Goal: Task Accomplishment & Management: Contribute content

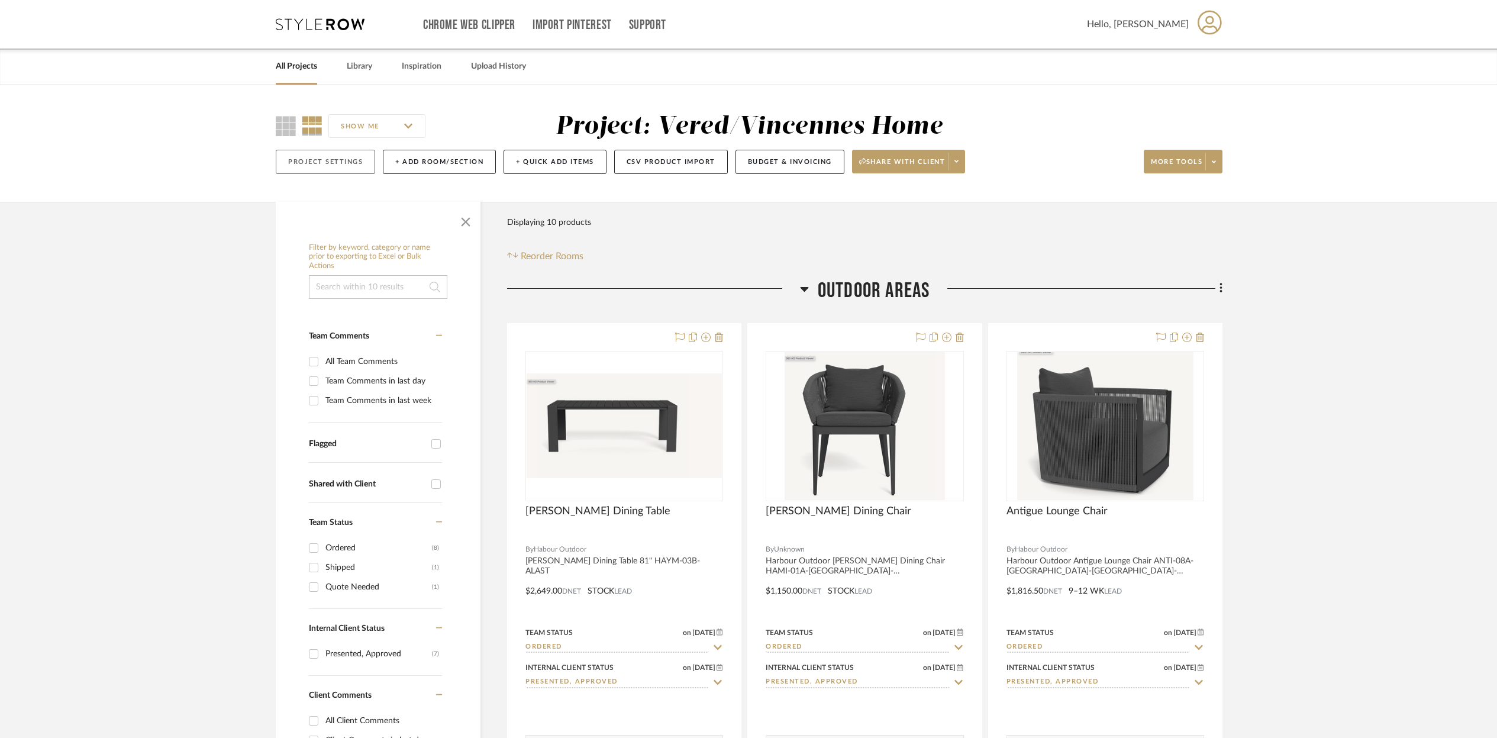
click at [324, 162] on button "Project Settings" at bounding box center [325, 162] width 99 height 24
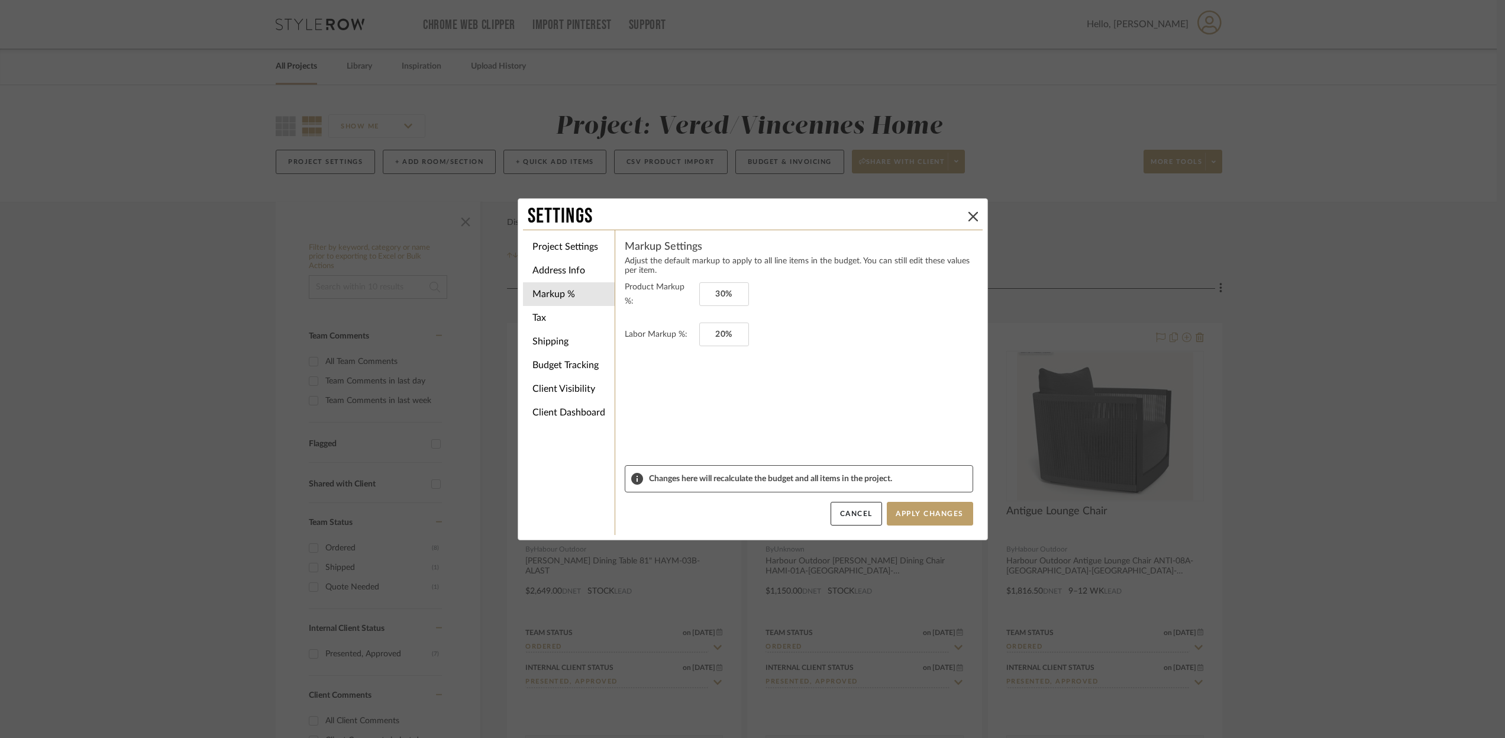
click at [253, 204] on div "Settings Project Settings Address Info Markup % Tax Shipping Budget Tracking Cl…" at bounding box center [752, 369] width 1505 height 738
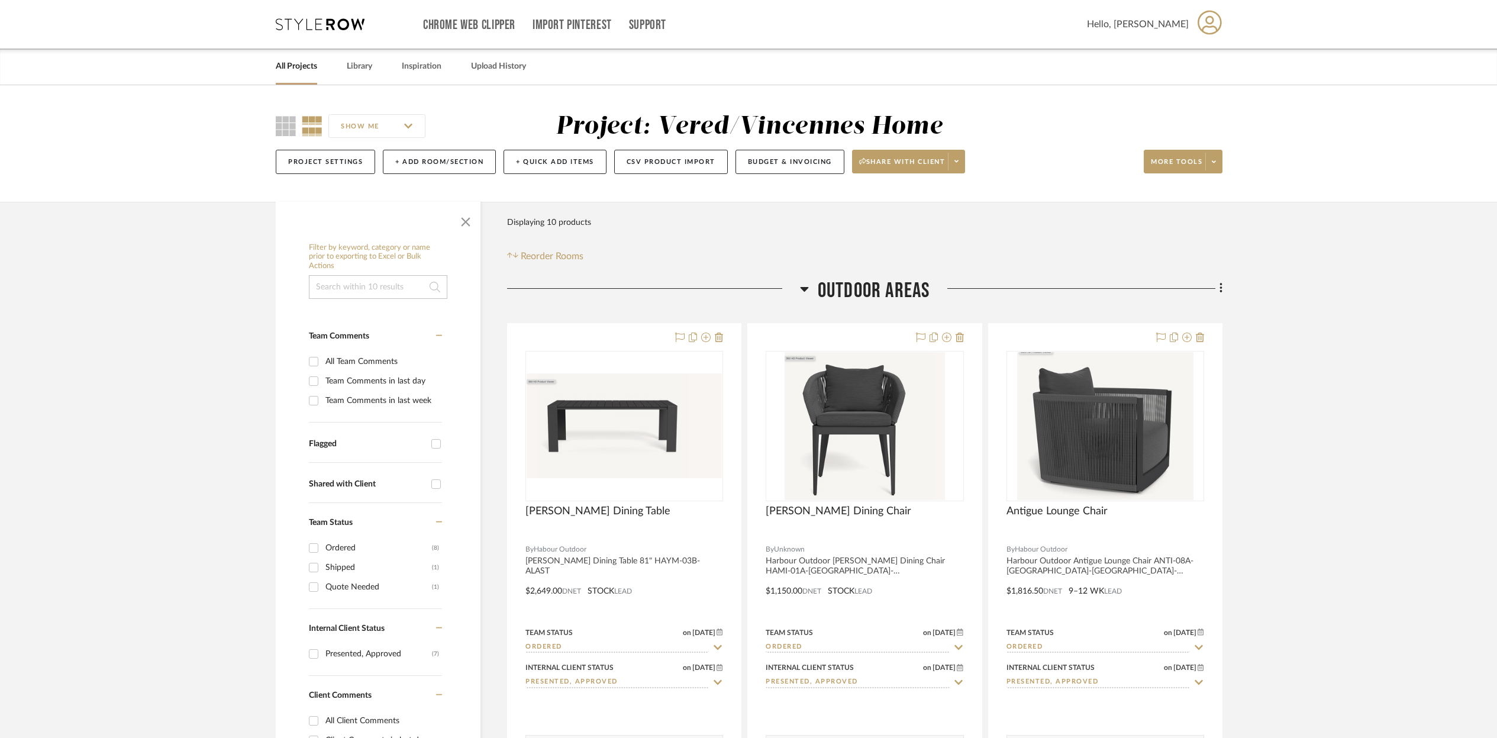
click at [311, 70] on link "All Projects" at bounding box center [296, 67] width 41 height 16
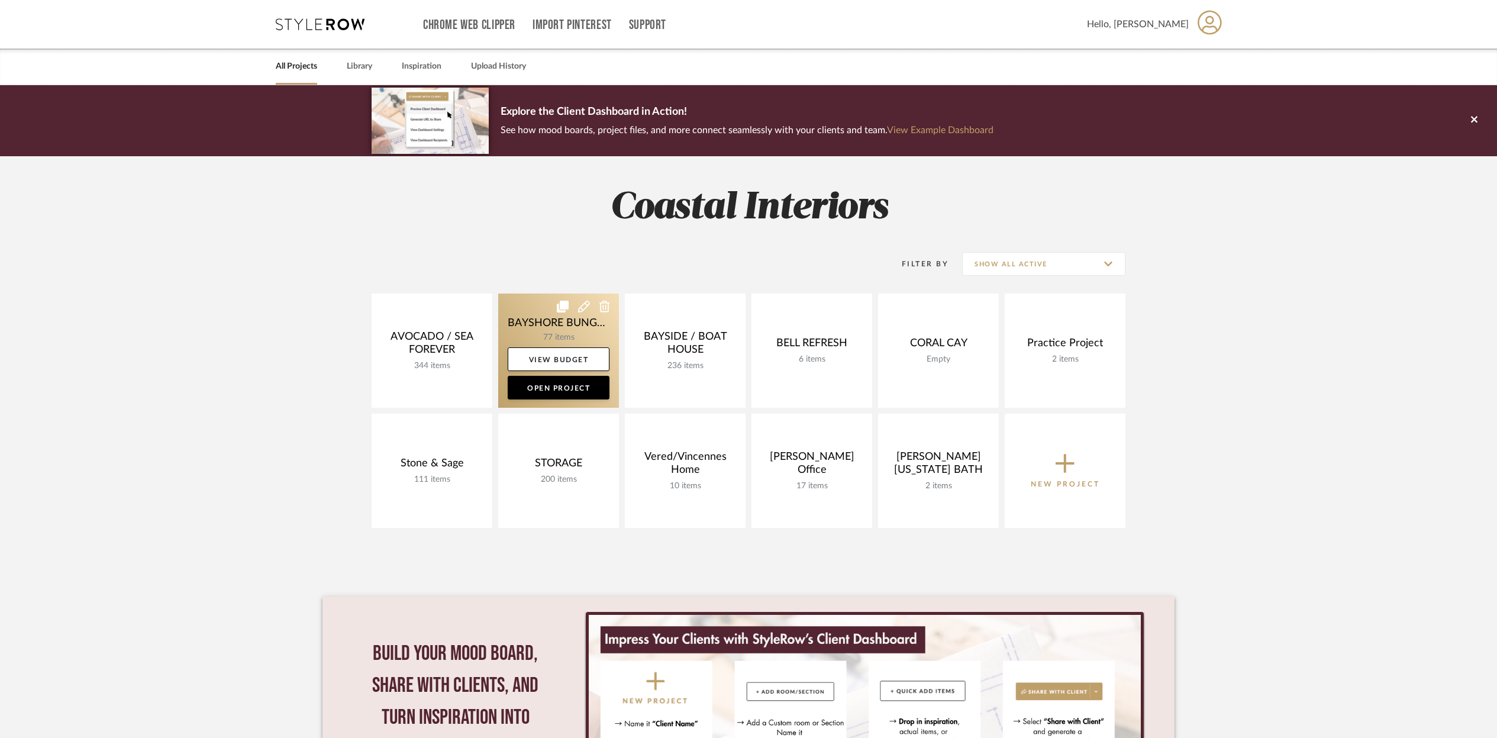
click at [591, 332] on link at bounding box center [558, 350] width 121 height 114
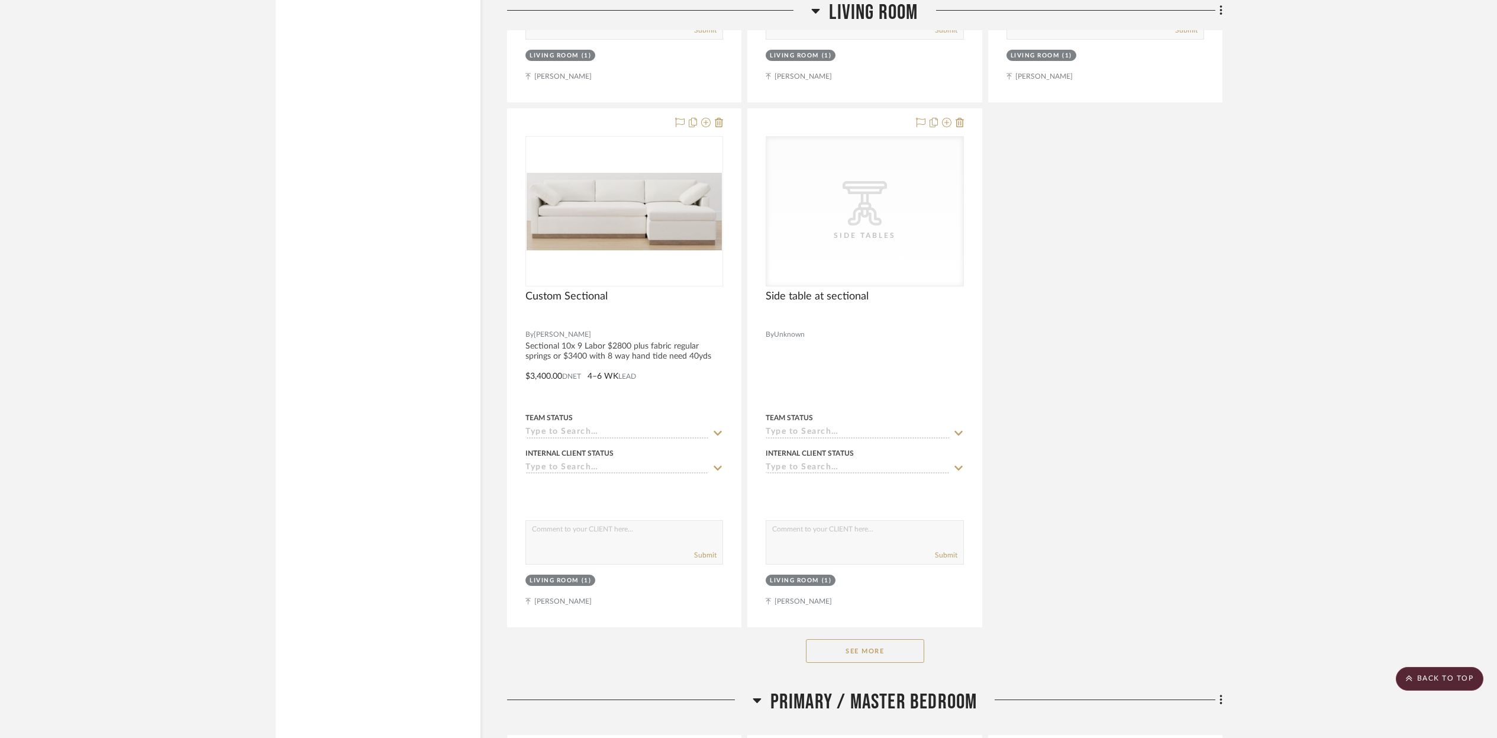
scroll to position [4303, 0]
click at [881, 641] on button "See More" at bounding box center [865, 653] width 118 height 24
click at [884, 646] on button "See Less" at bounding box center [865, 653] width 118 height 24
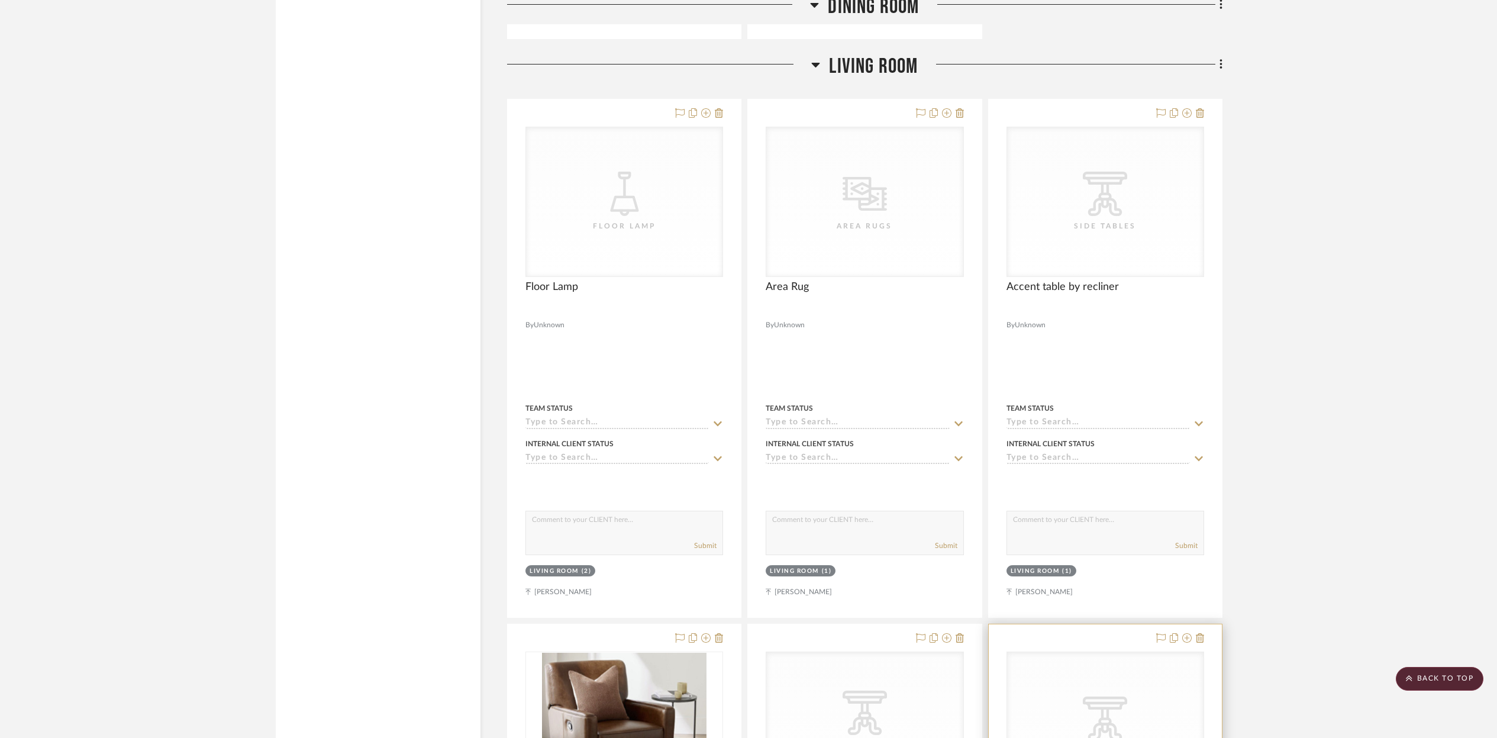
scroll to position [3266, 0]
click at [1219, 59] on icon at bounding box center [1221, 63] width 4 height 13
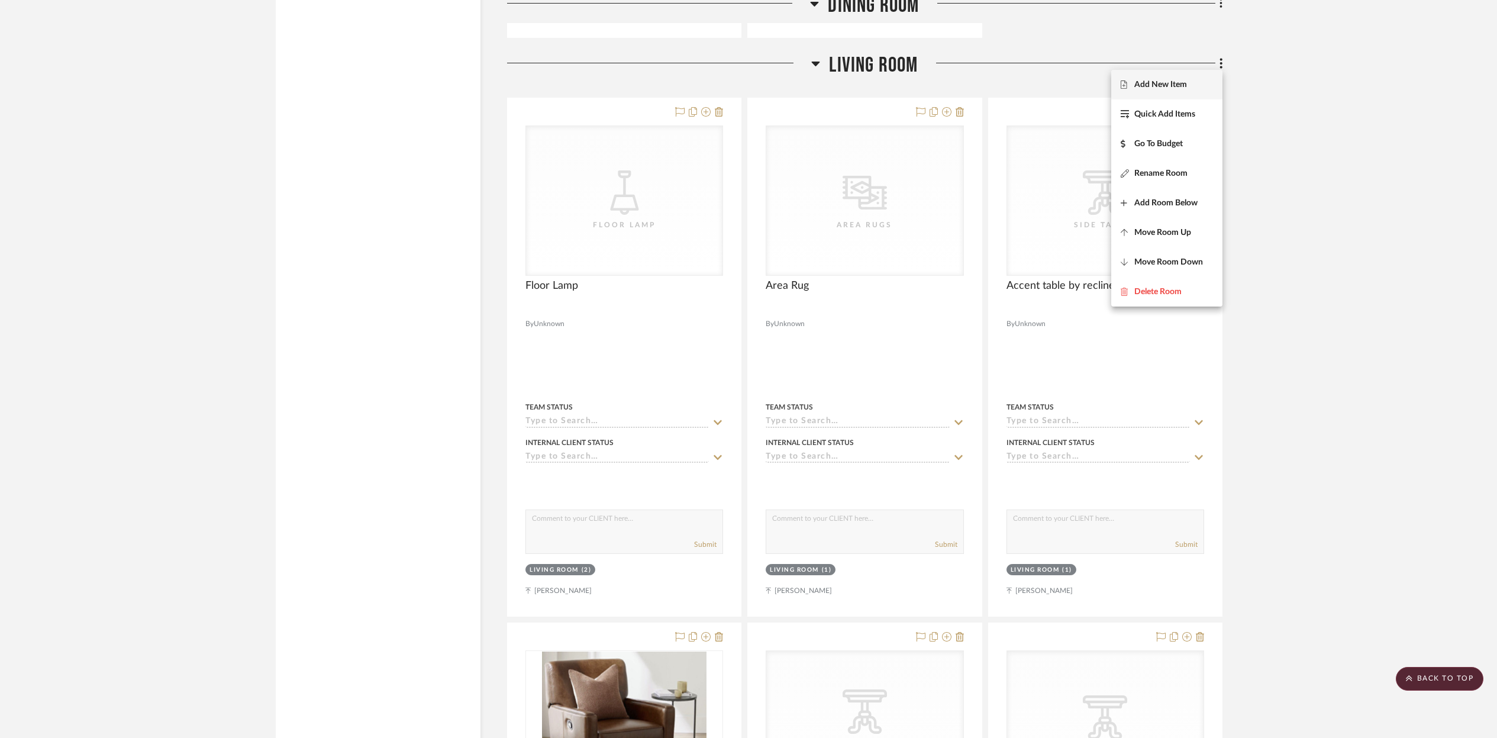
click at [1171, 86] on span "Add New Item" at bounding box center [1160, 85] width 53 height 10
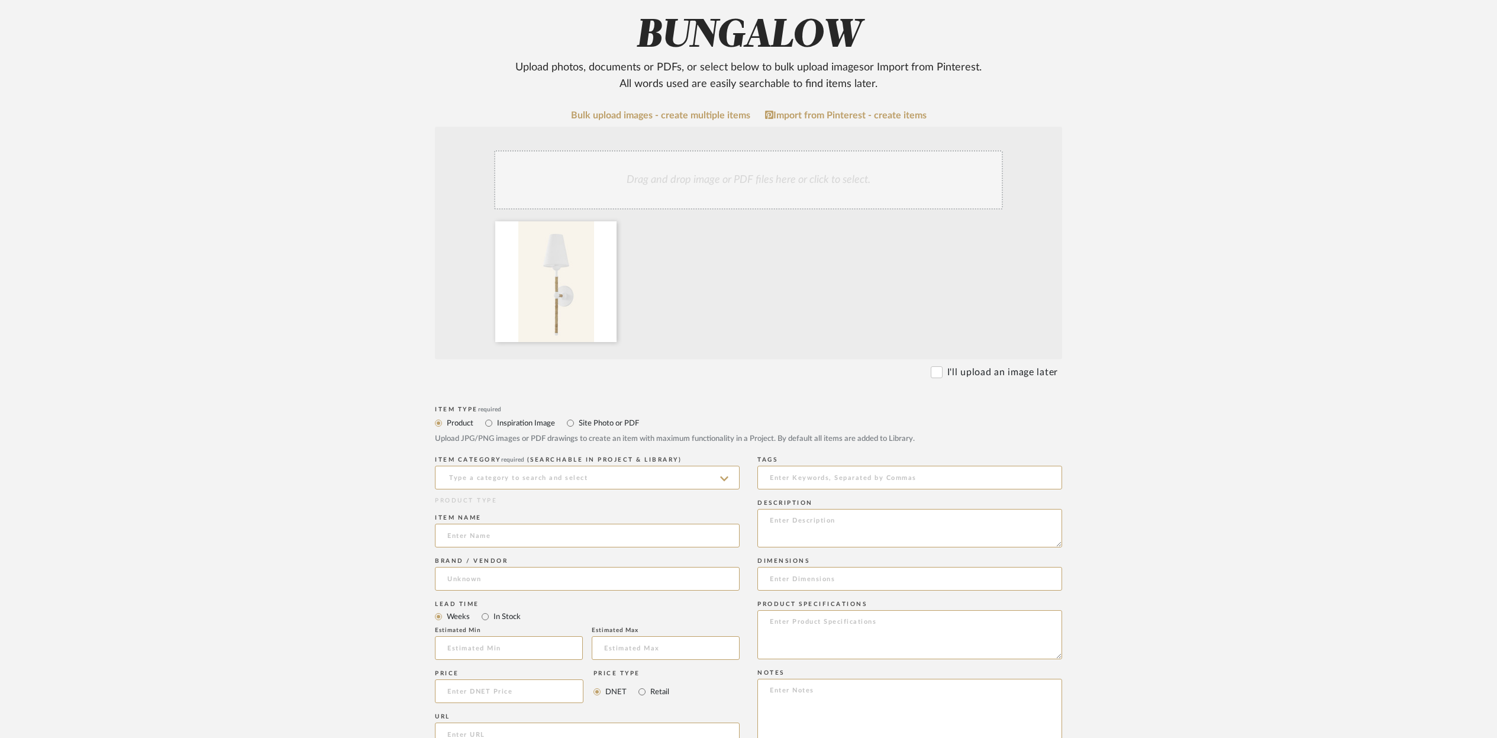
scroll to position [179, 0]
click at [478, 476] on input at bounding box center [587, 477] width 305 height 24
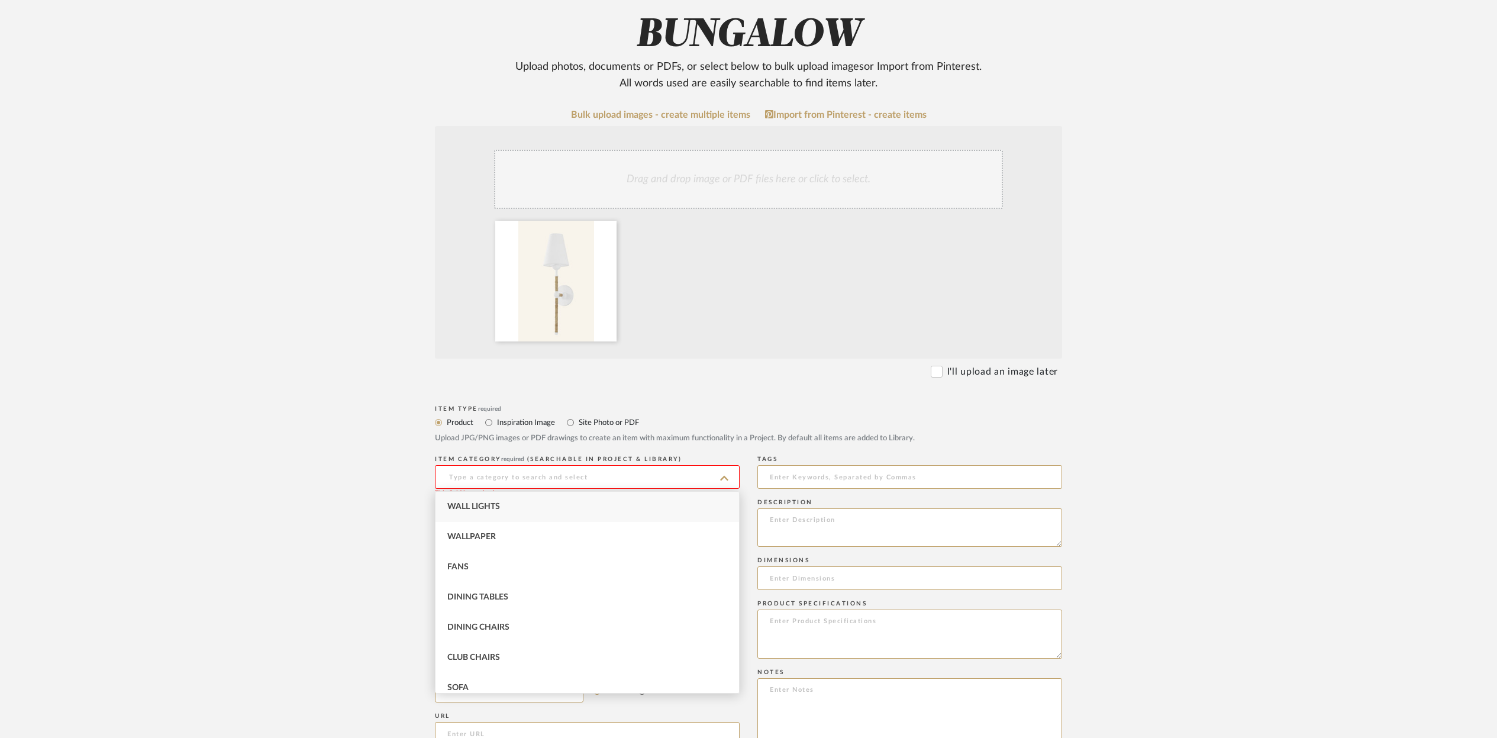
click at [480, 506] on span "Wall Lights" at bounding box center [473, 506] width 53 height 8
type input "Wall Lights"
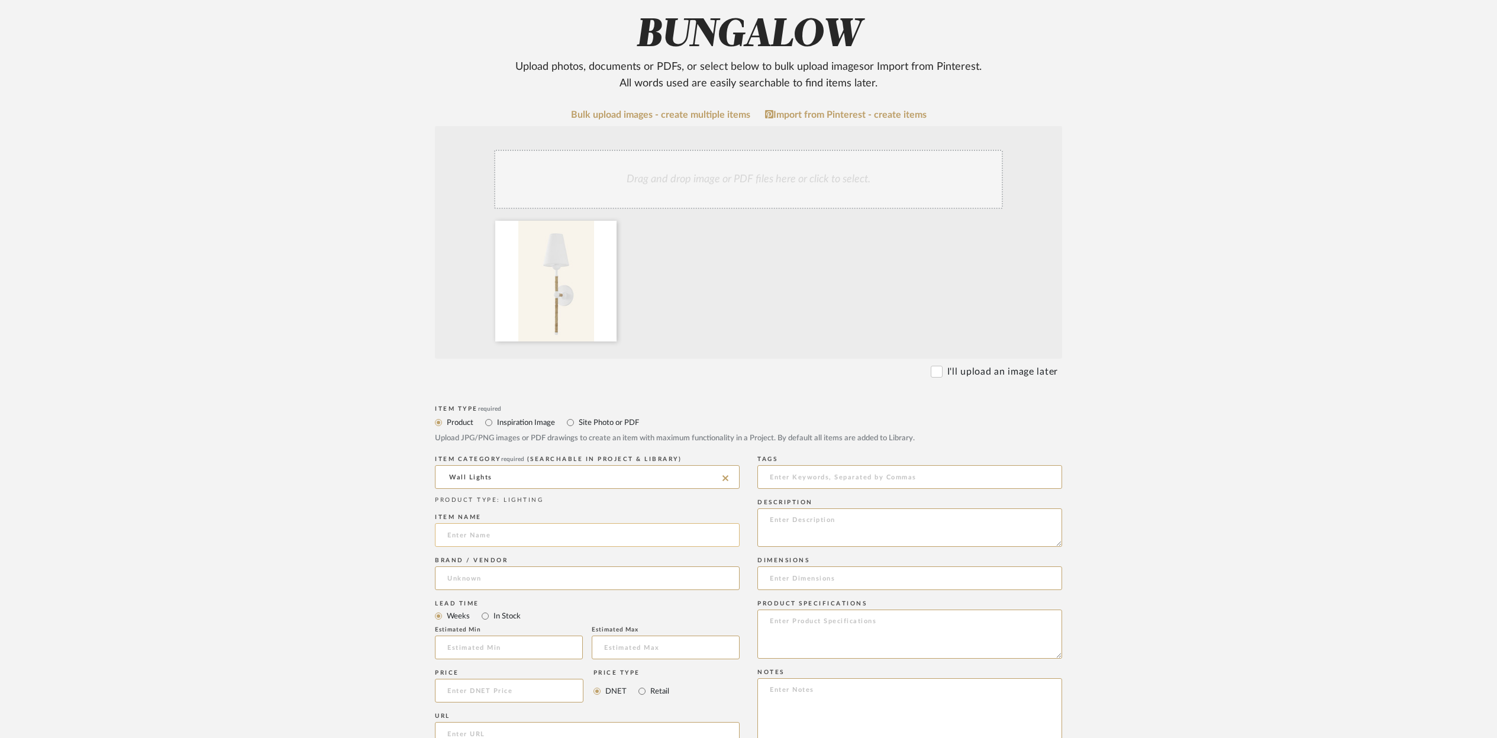
scroll to position [177, 0]
click at [457, 532] on input at bounding box center [587, 536] width 305 height 24
paste input "[PERSON_NAME] Sconce"
type input "[PERSON_NAME] Sconce"
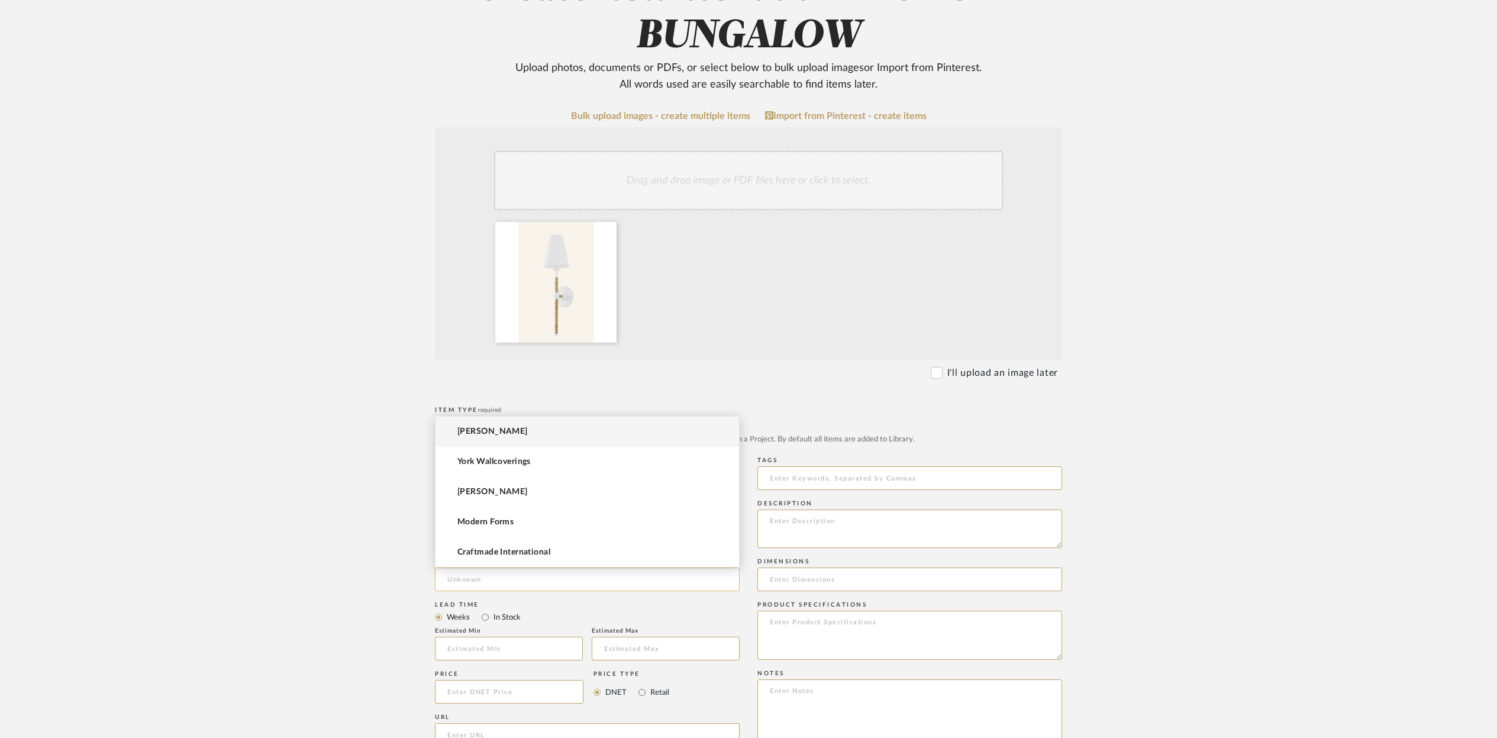
click at [454, 577] on input at bounding box center [587, 579] width 305 height 24
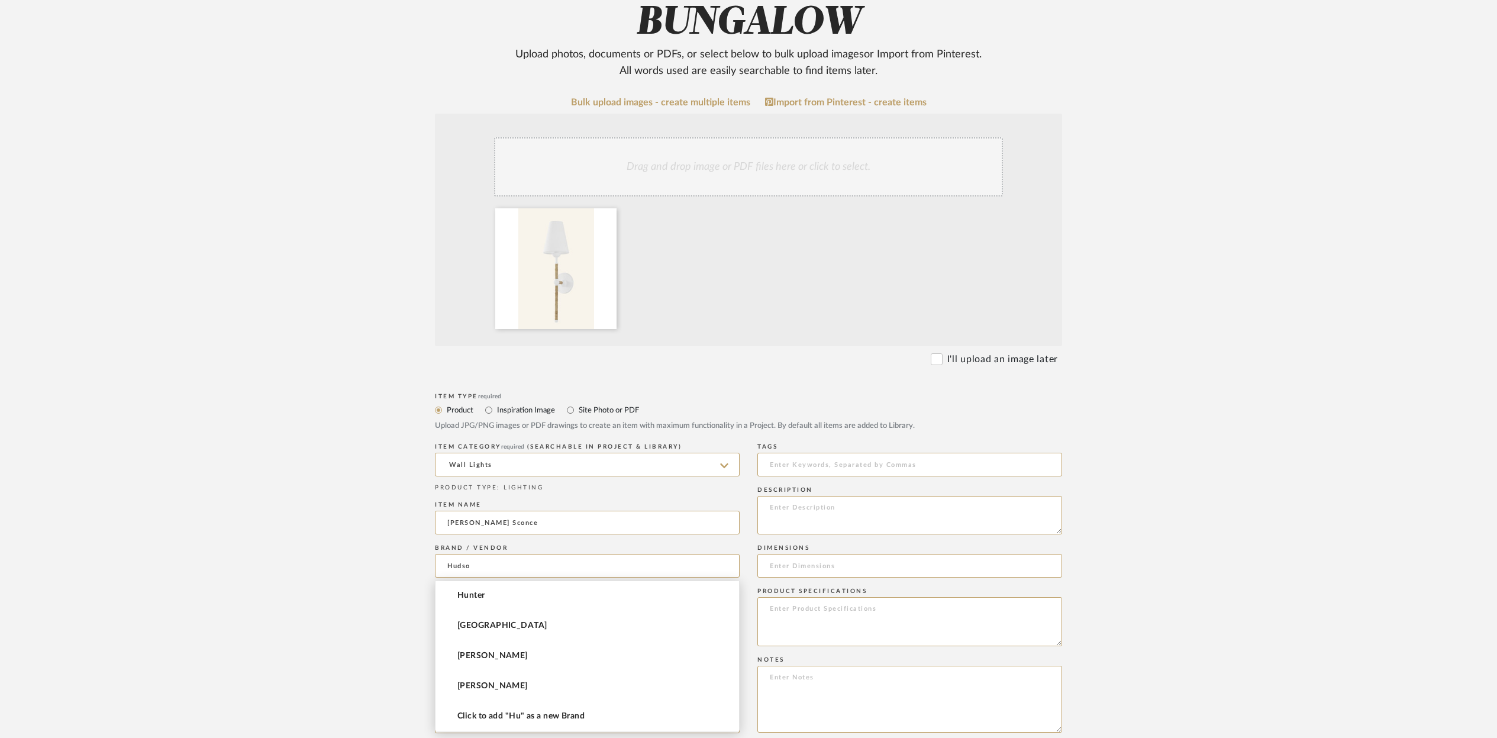
scroll to position [0, 0]
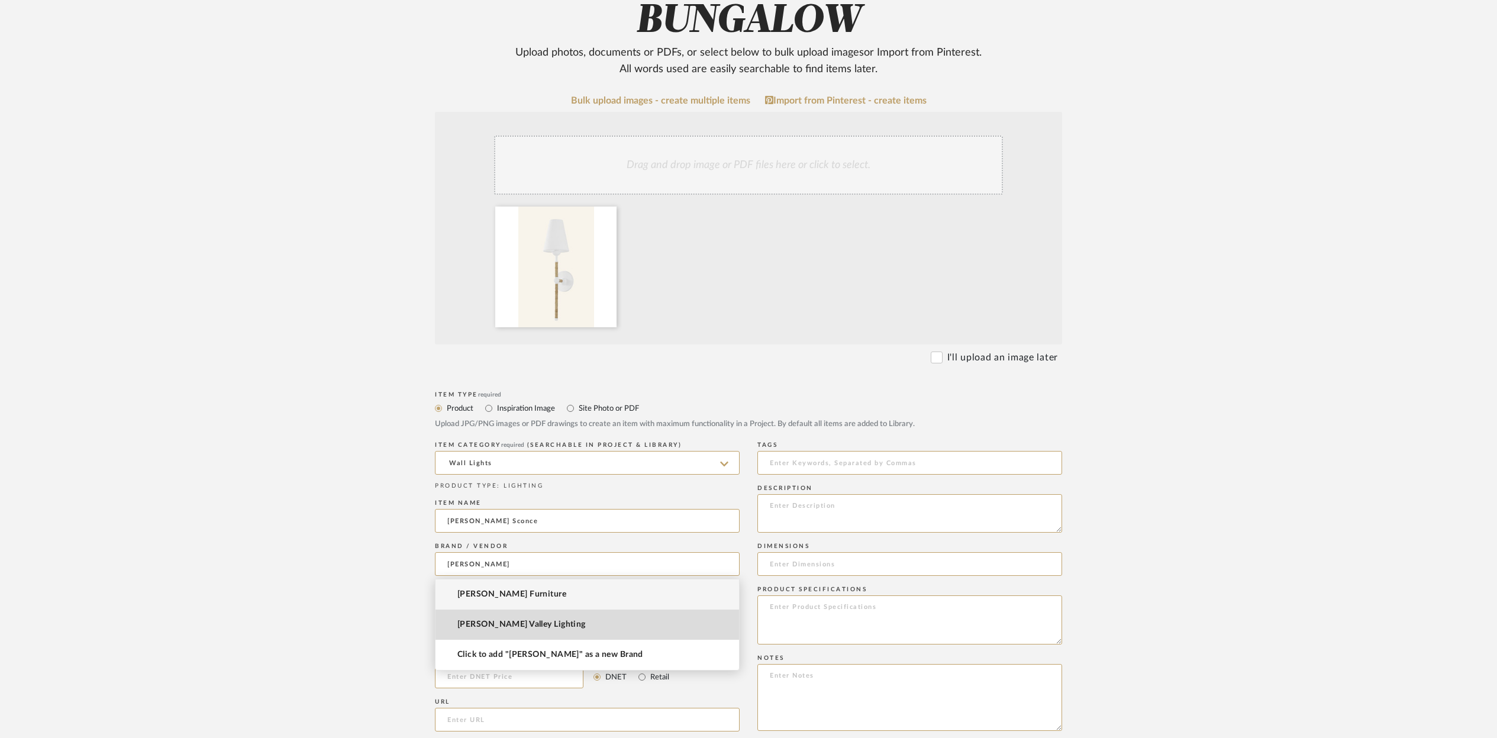
click at [506, 631] on mat-option "[PERSON_NAME] Valley Lighting" at bounding box center [586, 624] width 303 height 30
type input "[PERSON_NAME] Valley Lighting"
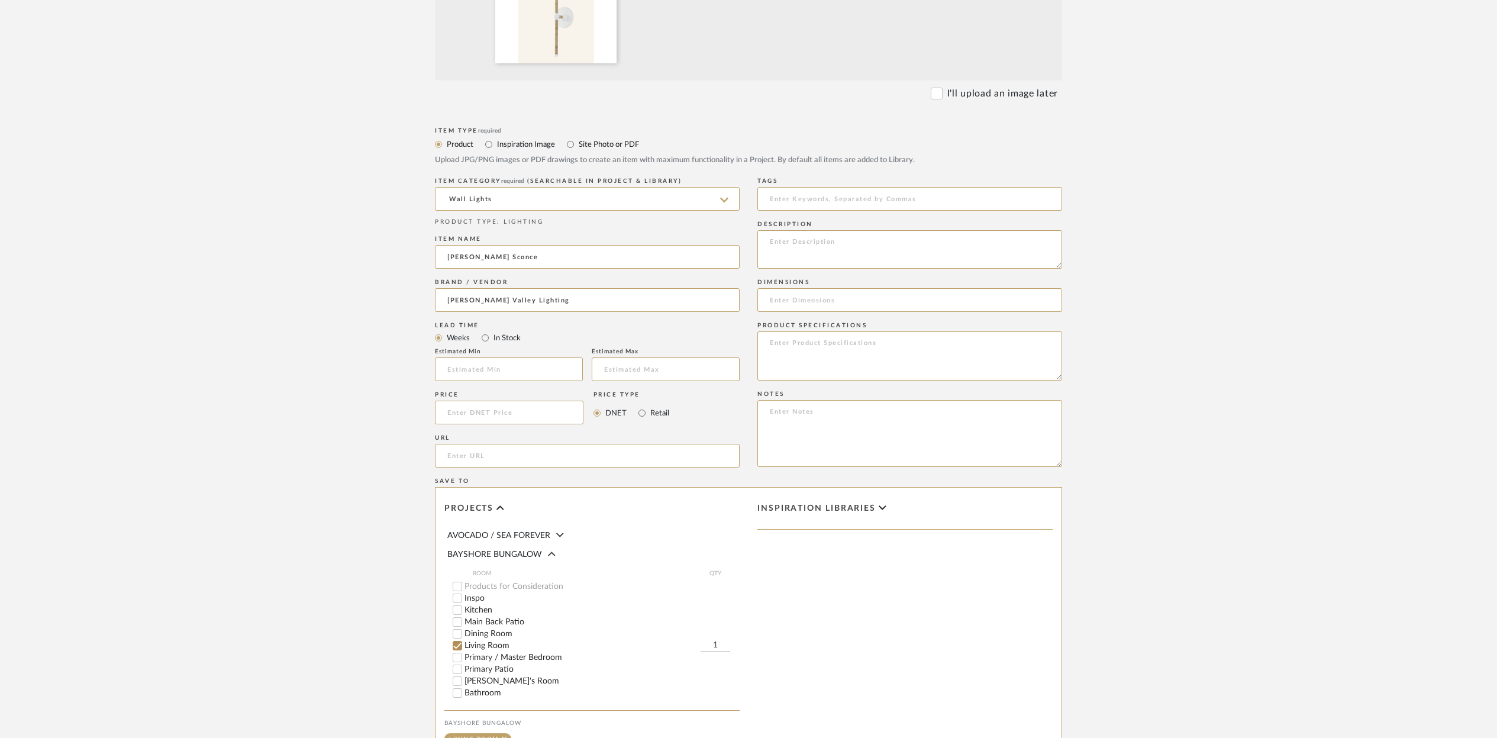
scroll to position [469, 0]
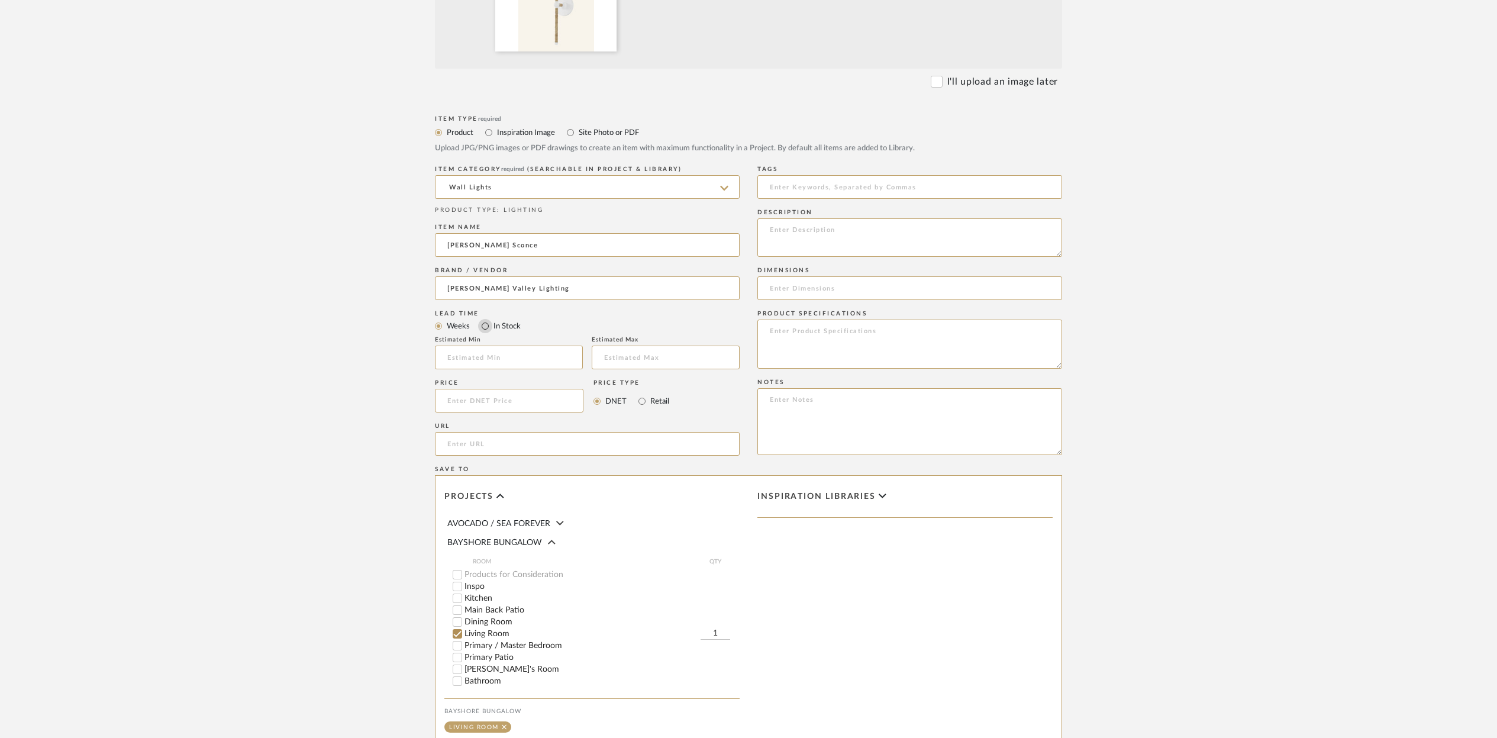
click at [485, 327] on input "In Stock" at bounding box center [485, 326] width 14 height 14
radio input "true"
click at [456, 397] on input at bounding box center [509, 395] width 148 height 24
type input "$167.00"
